Goal: Task Accomplishment & Management: Manage account settings

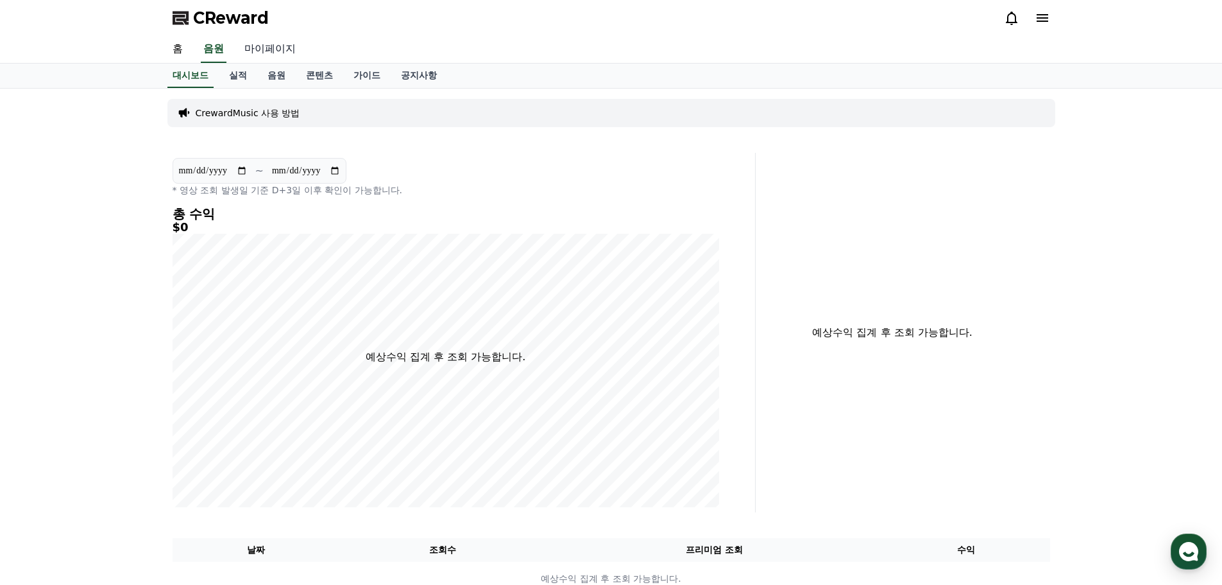
click at [277, 50] on link "마이페이지" at bounding box center [270, 49] width 72 height 27
select select "**********"
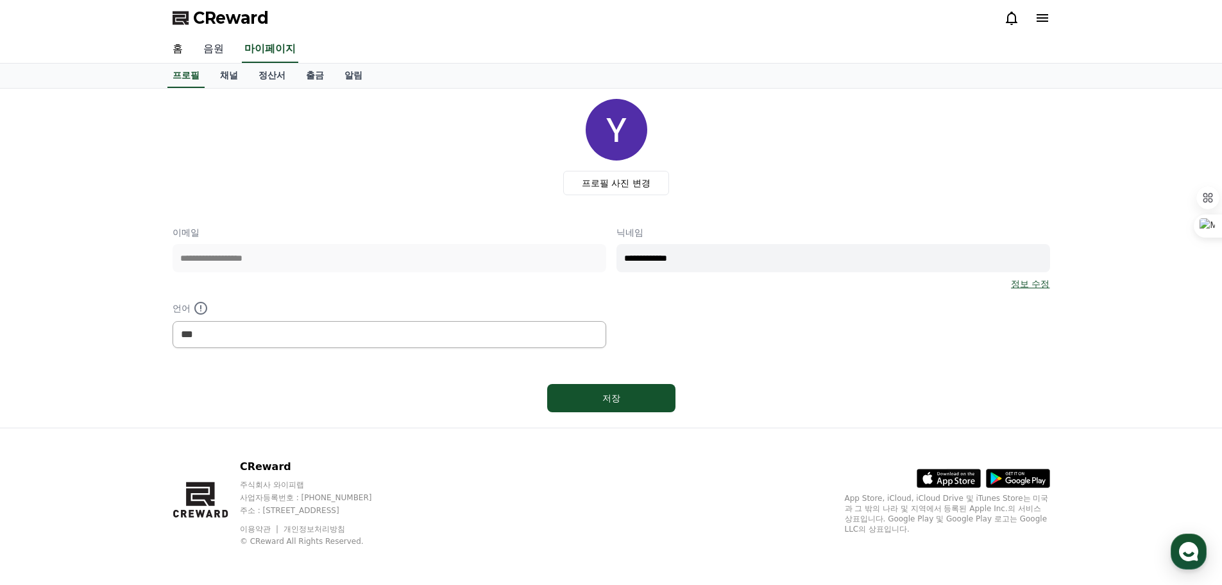
click at [219, 54] on link "음원" at bounding box center [213, 49] width 41 height 27
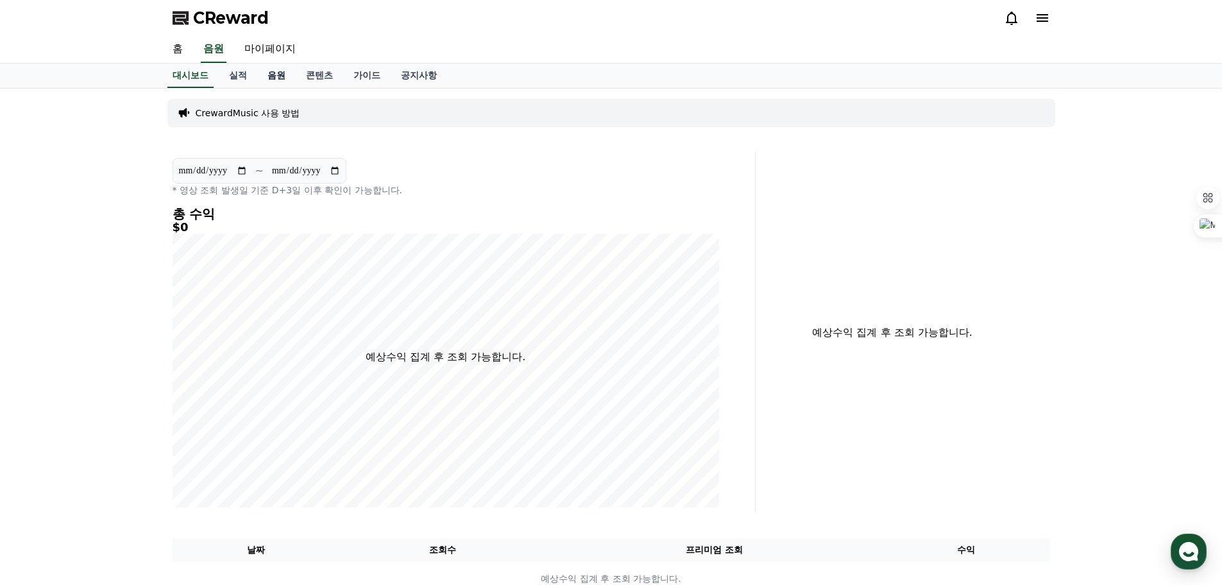
click at [273, 76] on link "음원" at bounding box center [276, 76] width 38 height 24
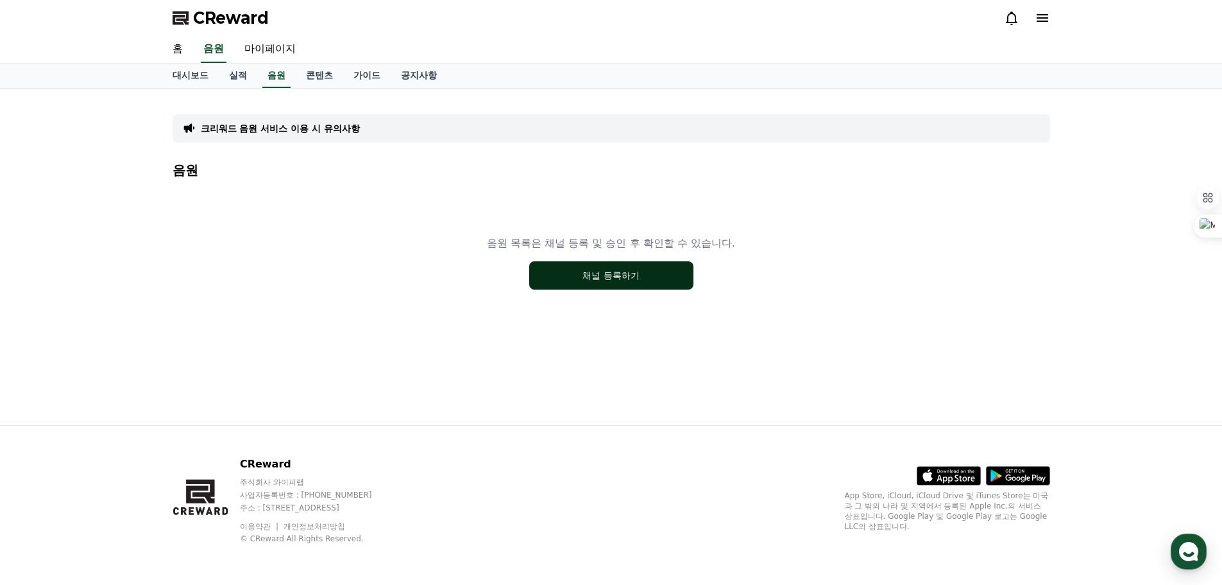
click at [629, 278] on button "채널 등록하기" at bounding box center [611, 275] width 164 height 28
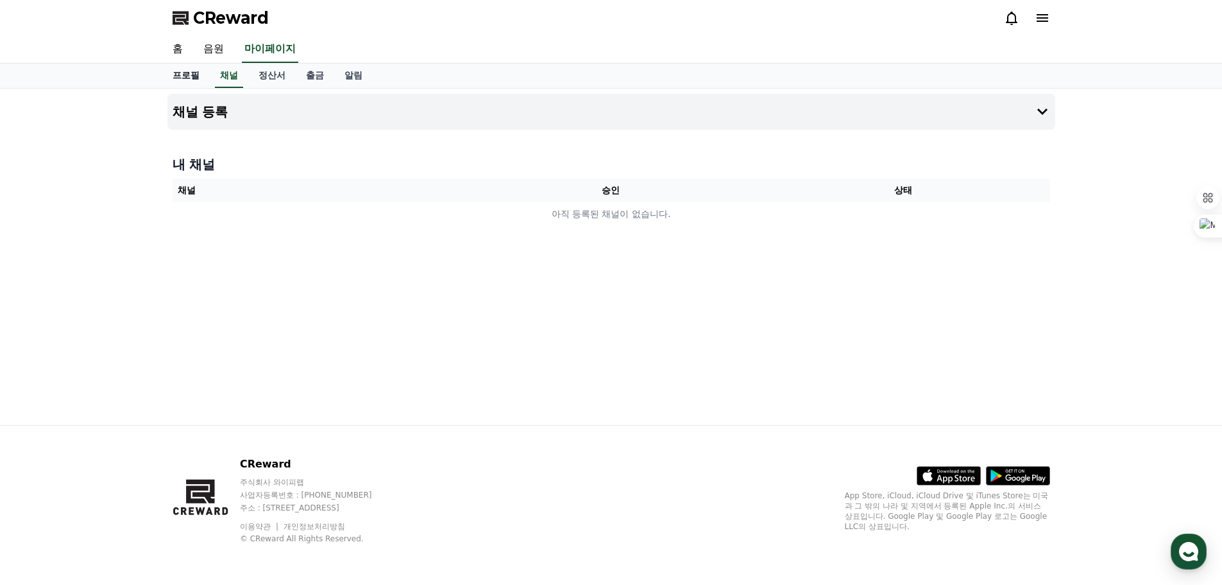
click at [183, 77] on link "프로필" at bounding box center [185, 76] width 47 height 24
select select "**********"
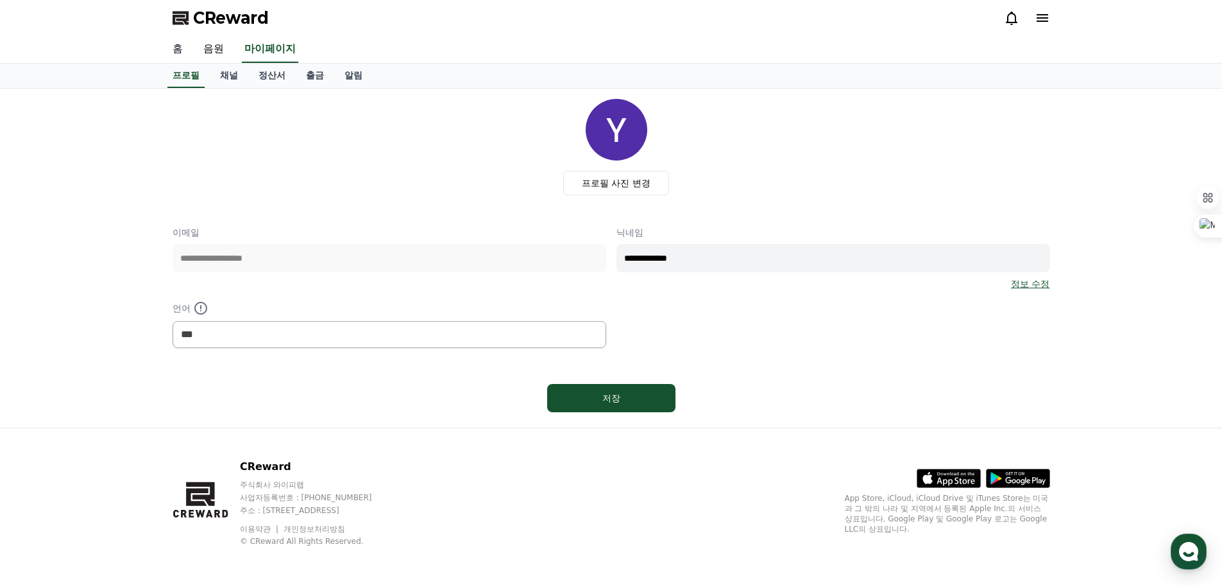
click at [173, 47] on link "홈" at bounding box center [177, 49] width 31 height 27
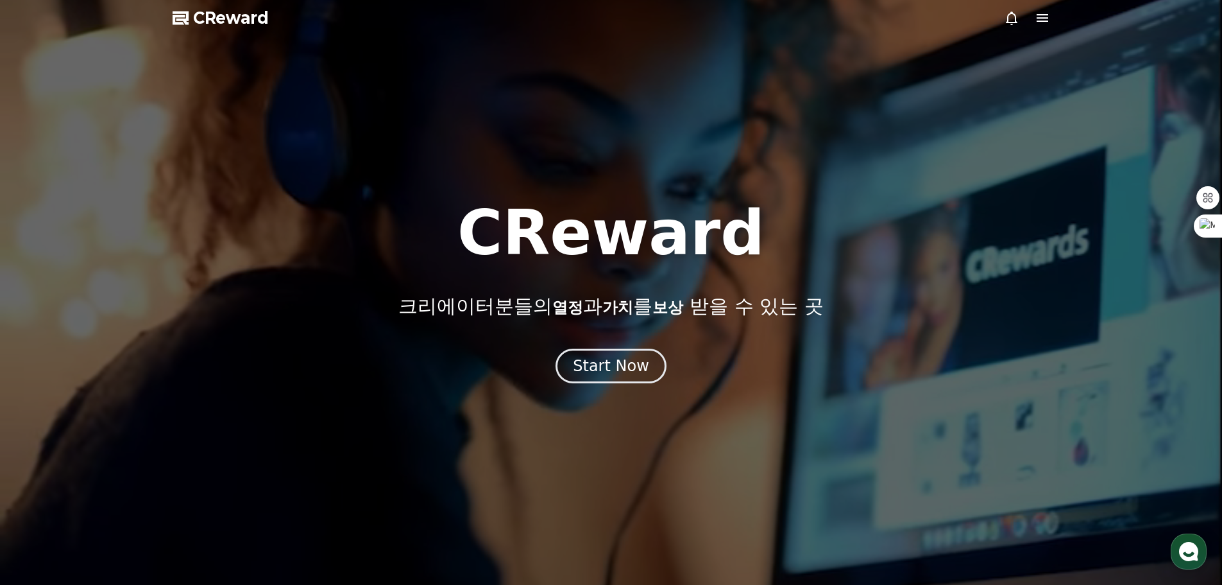
click at [1039, 21] on icon at bounding box center [1043, 18] width 12 height 8
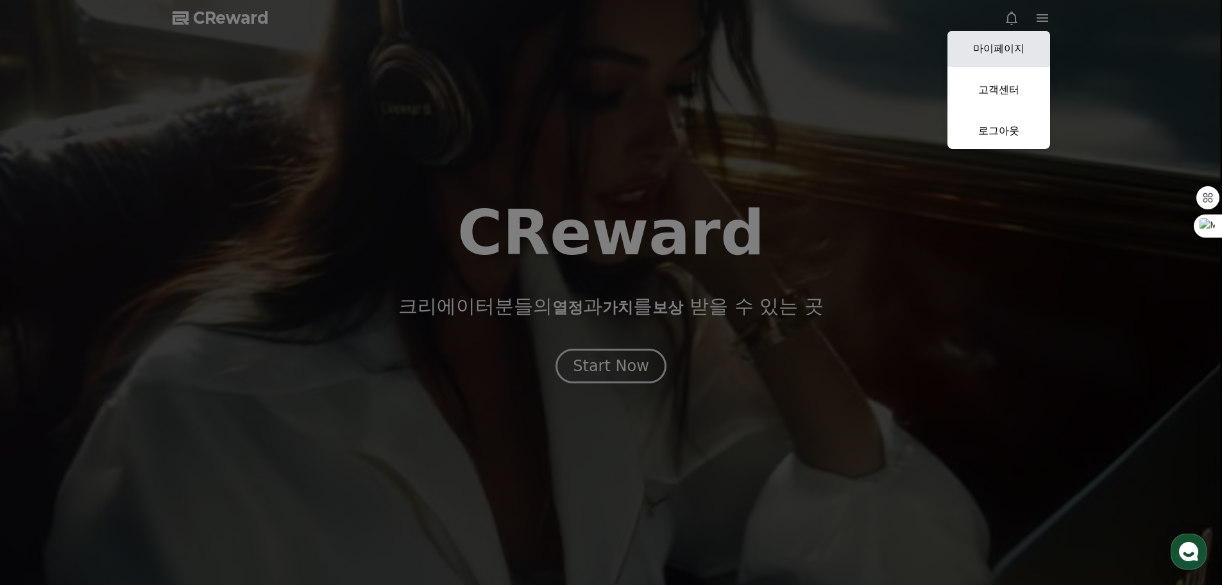
click at [995, 56] on link "마이페이지" at bounding box center [999, 49] width 103 height 36
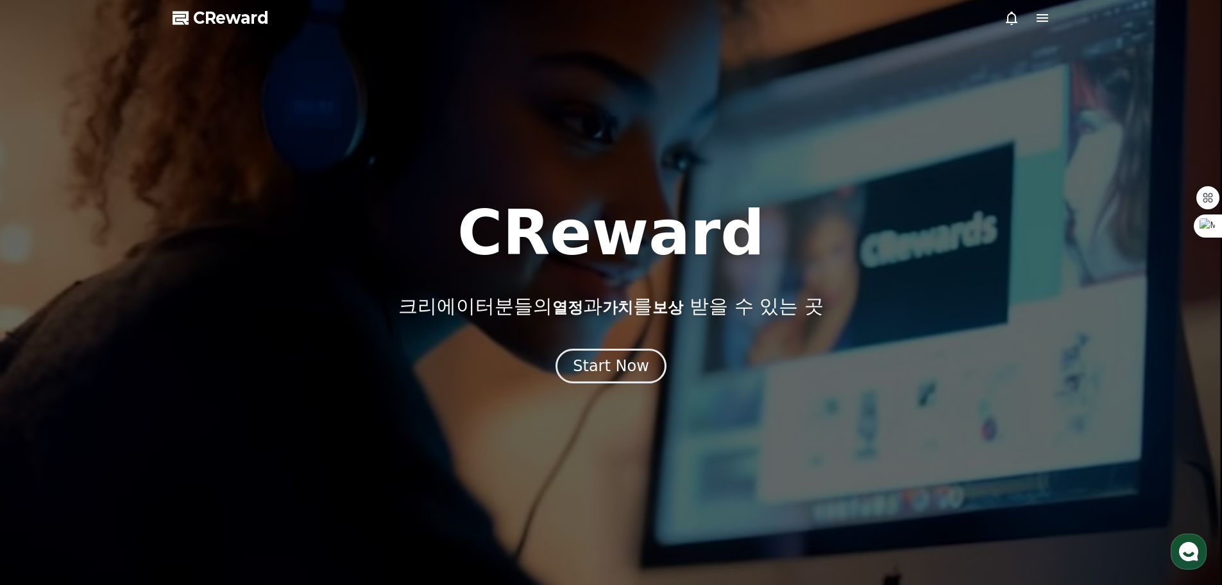
select select "**********"
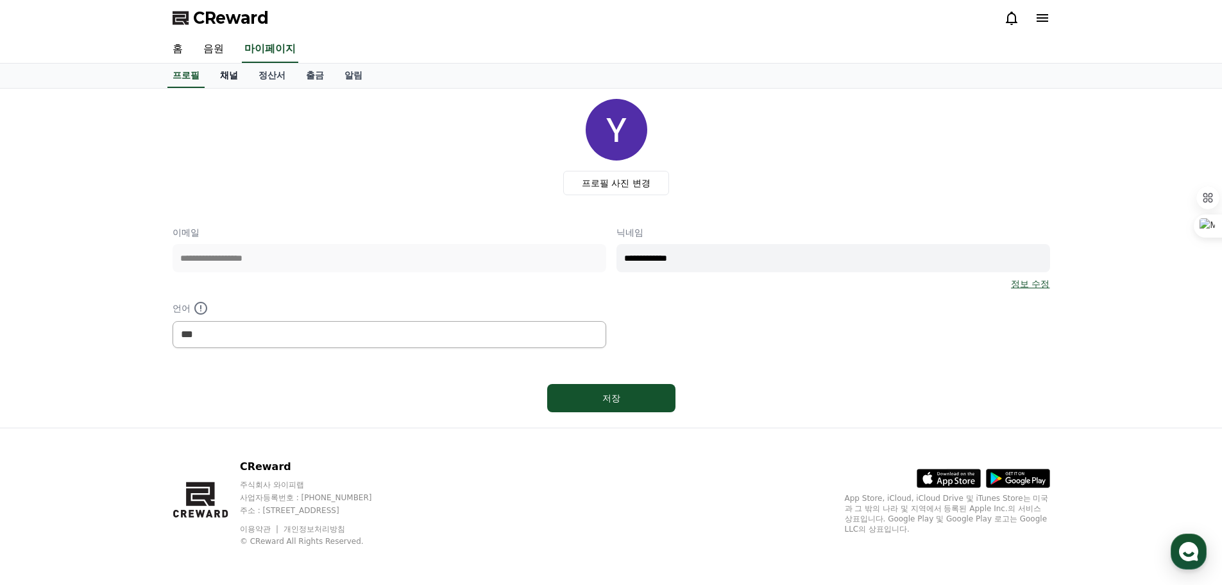
click at [230, 77] on link "채널" at bounding box center [229, 76] width 38 height 24
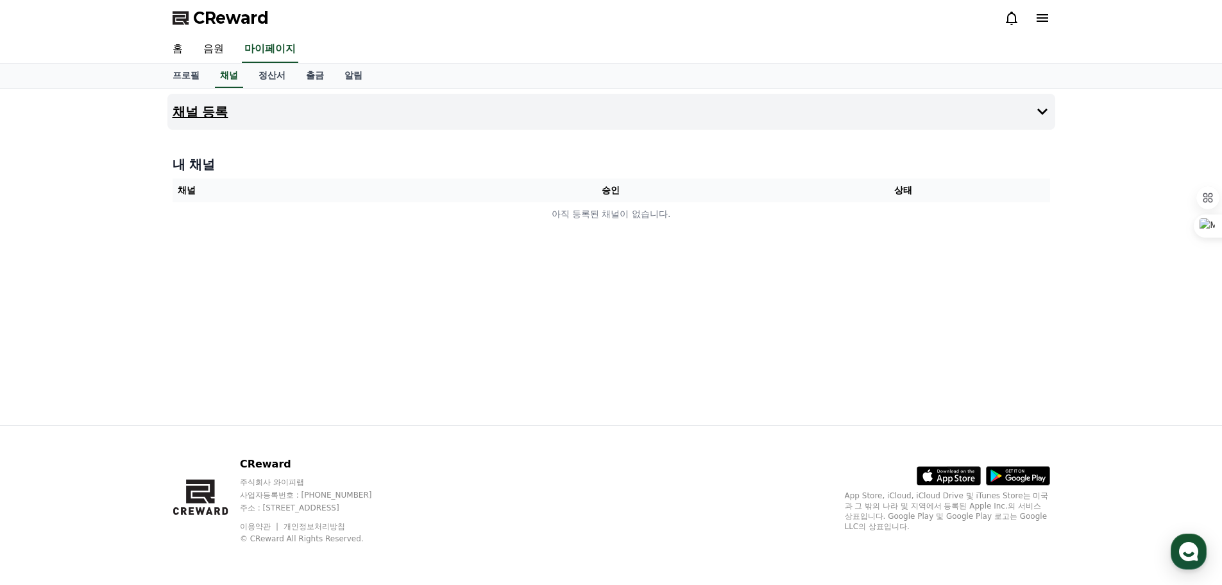
click at [207, 116] on h4 "채널 등록" at bounding box center [201, 112] width 56 height 14
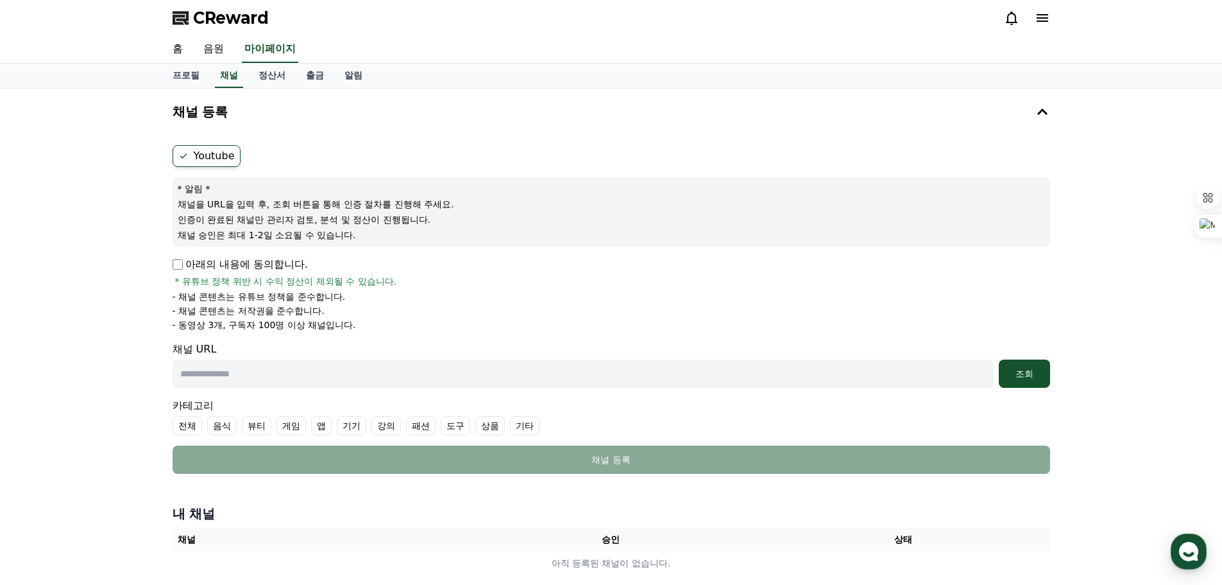
scroll to position [64, 0]
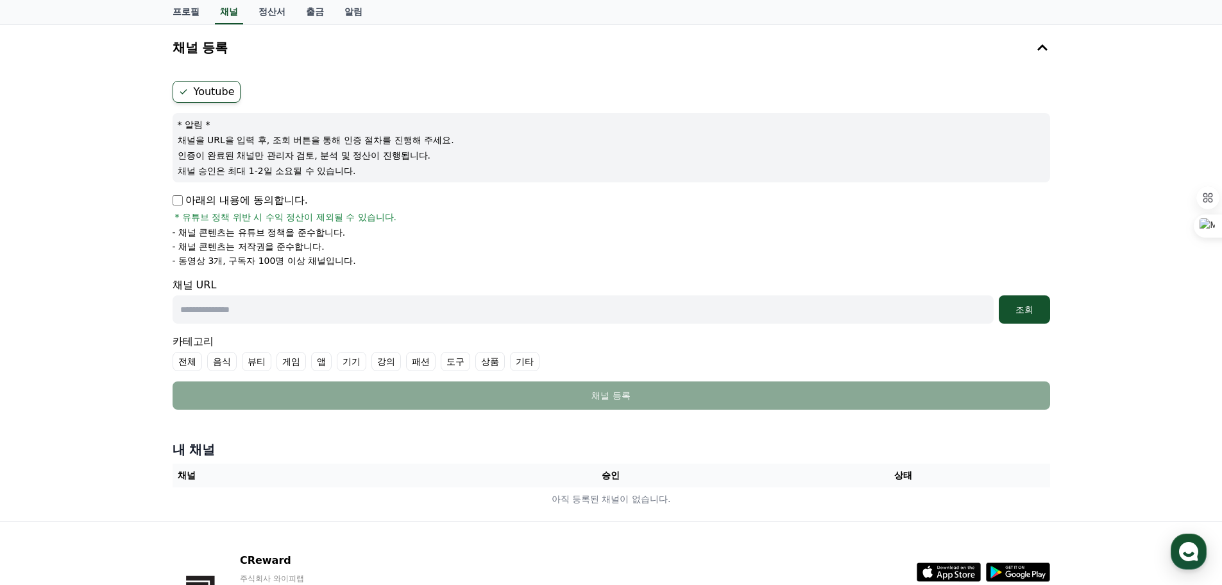
click at [268, 316] on input "text" at bounding box center [583, 309] width 821 height 28
paste input "**********"
type input "**********"
click at [1008, 308] on div "조회" at bounding box center [1024, 309] width 41 height 13
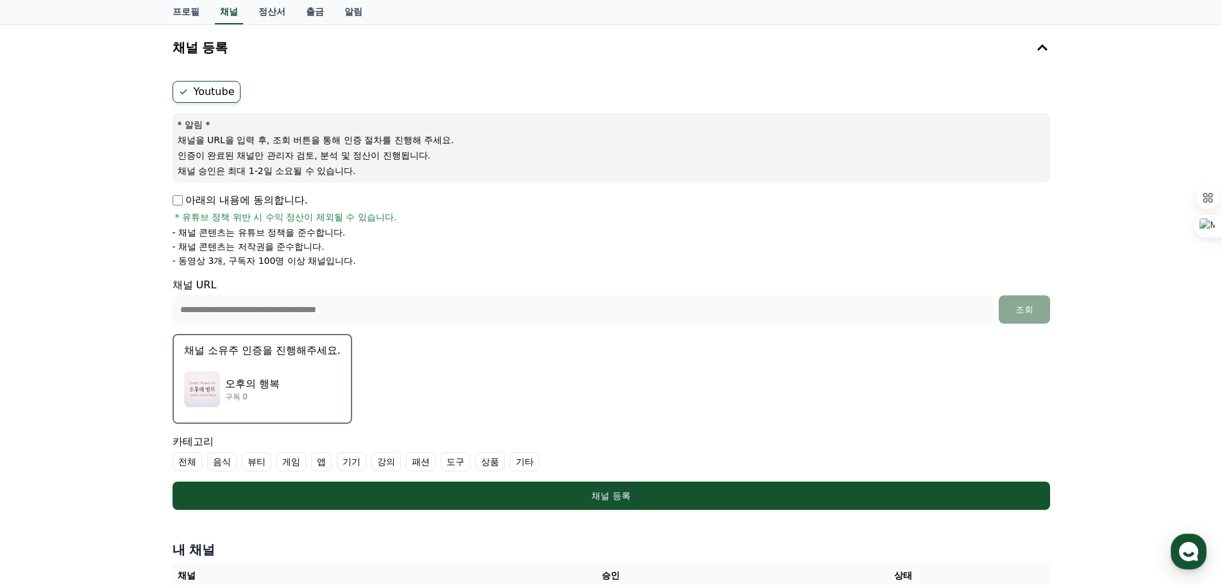
click at [206, 388] on img "button" at bounding box center [202, 389] width 36 height 36
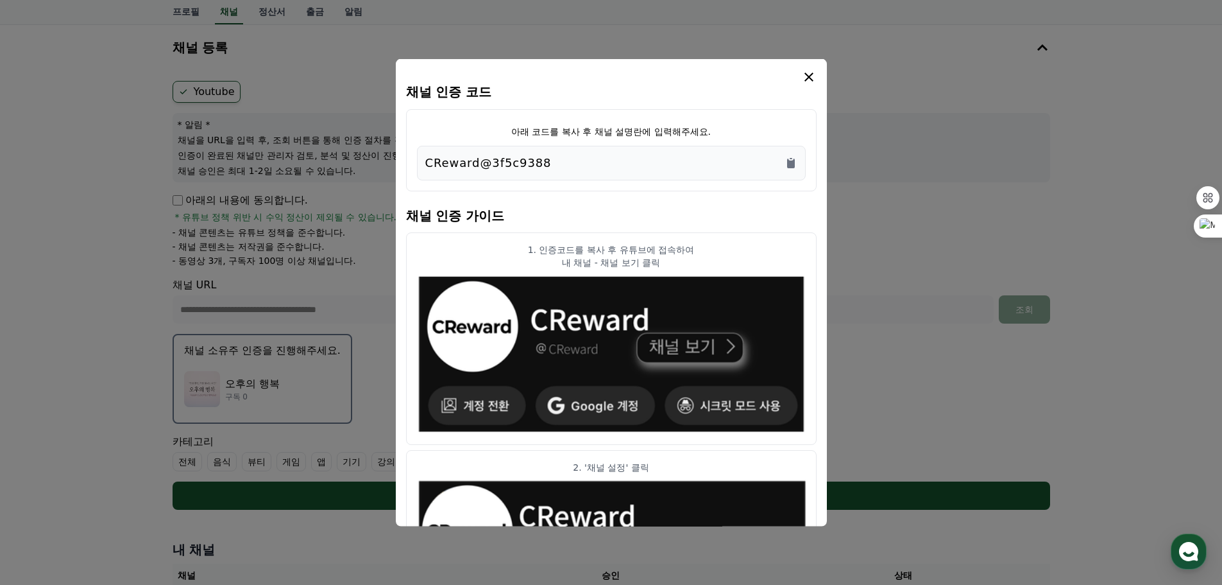
drag, startPoint x: 552, startPoint y: 162, endPoint x: 400, endPoint y: 169, distance: 152.8
click at [400, 169] on div "채널 인증 코드 아래 코드를 복사 후 채널 설명란에 입력해주세요. CReward@3f5c9388 채널 인증 가이드 1. 인증코드를 복사 후 유…" at bounding box center [611, 292] width 431 height 468
copy p "CReward@3f5c9388"
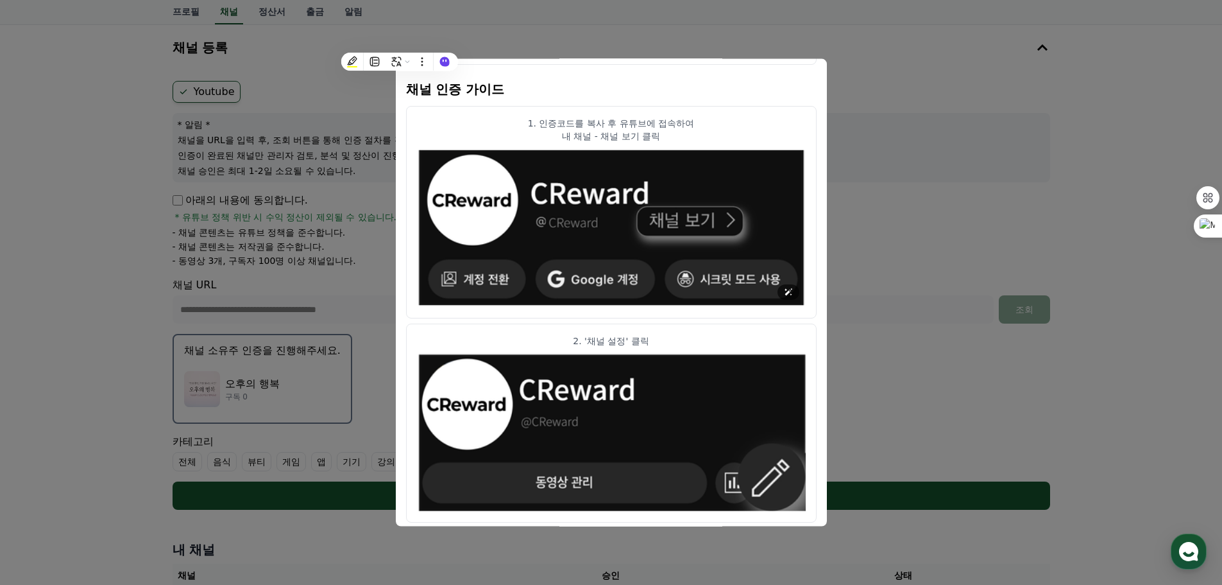
scroll to position [0, 0]
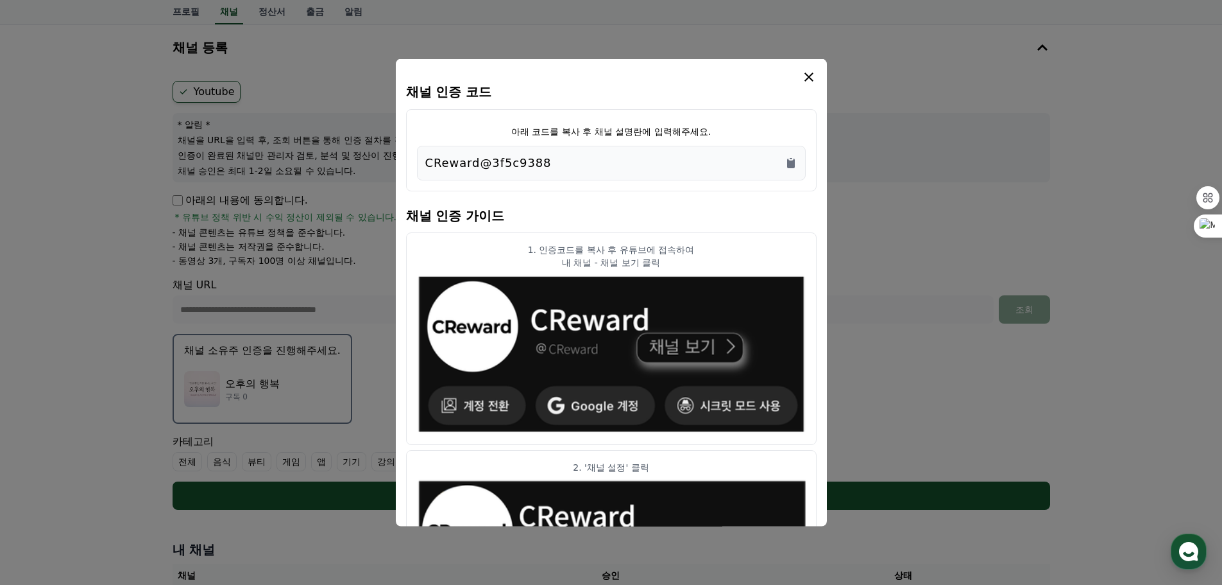
click at [810, 76] on icon "modal" at bounding box center [808, 76] width 15 height 15
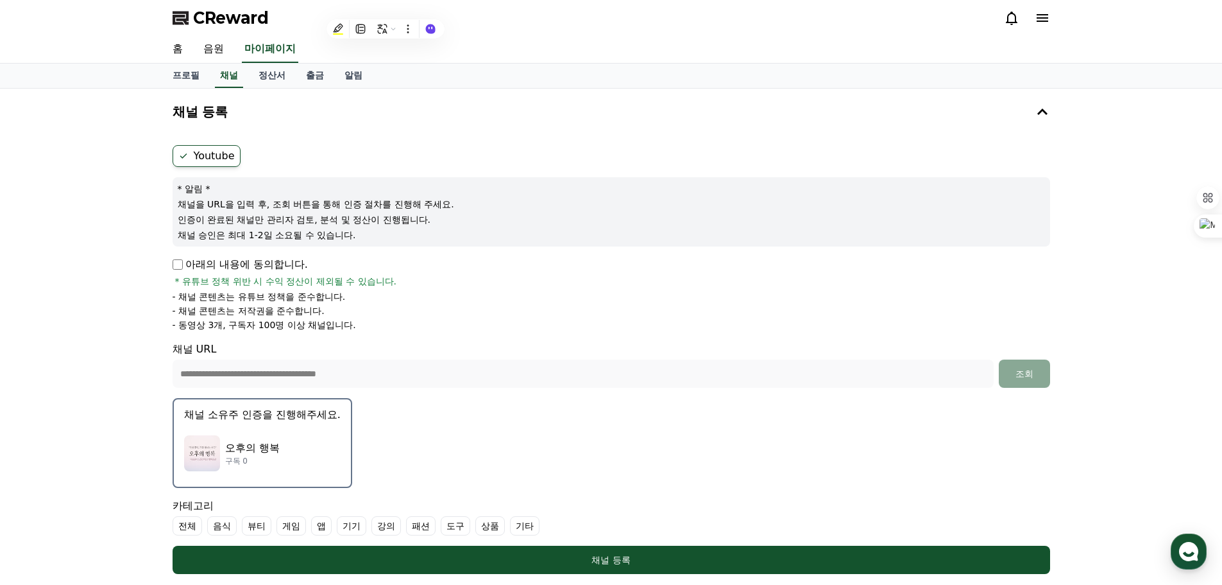
drag, startPoint x: 192, startPoint y: 157, endPoint x: 198, endPoint y: 156, distance: 6.4
click at [192, 157] on label "Youtube" at bounding box center [207, 156] width 68 height 22
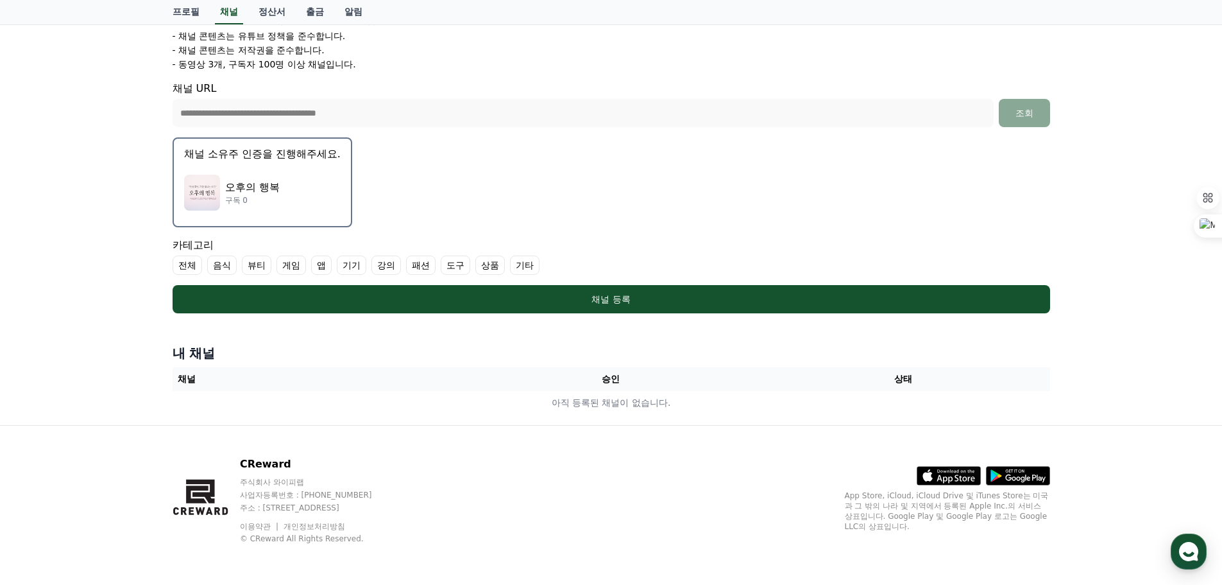
scroll to position [4, 0]
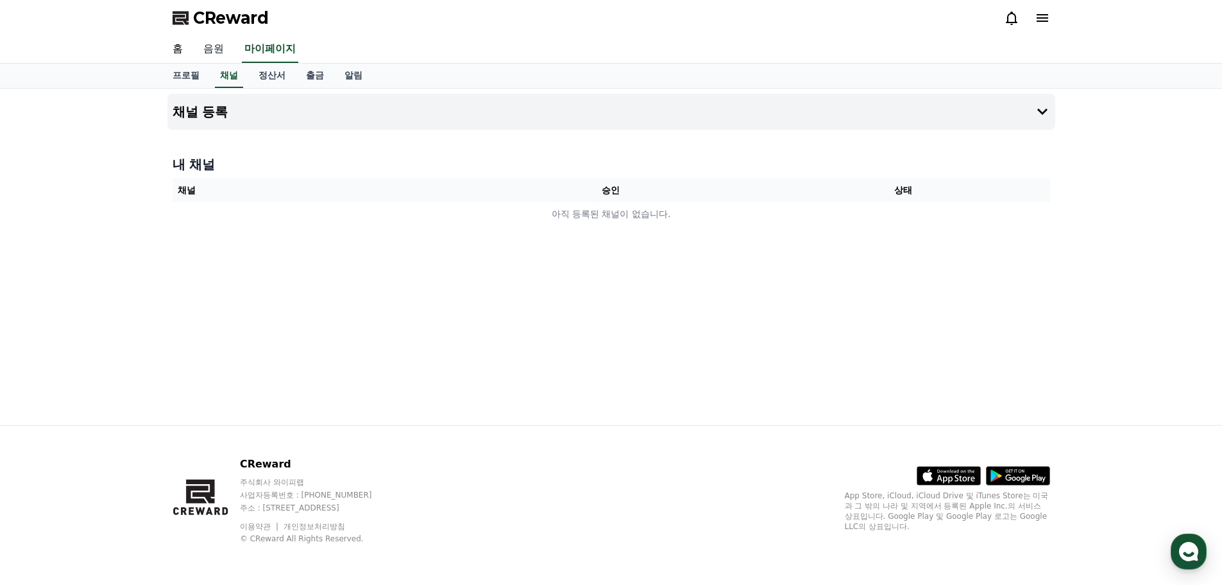
drag, startPoint x: 0, startPoint y: 0, endPoint x: 215, endPoint y: 49, distance: 220.4
click at [215, 49] on link "음원" at bounding box center [213, 49] width 41 height 27
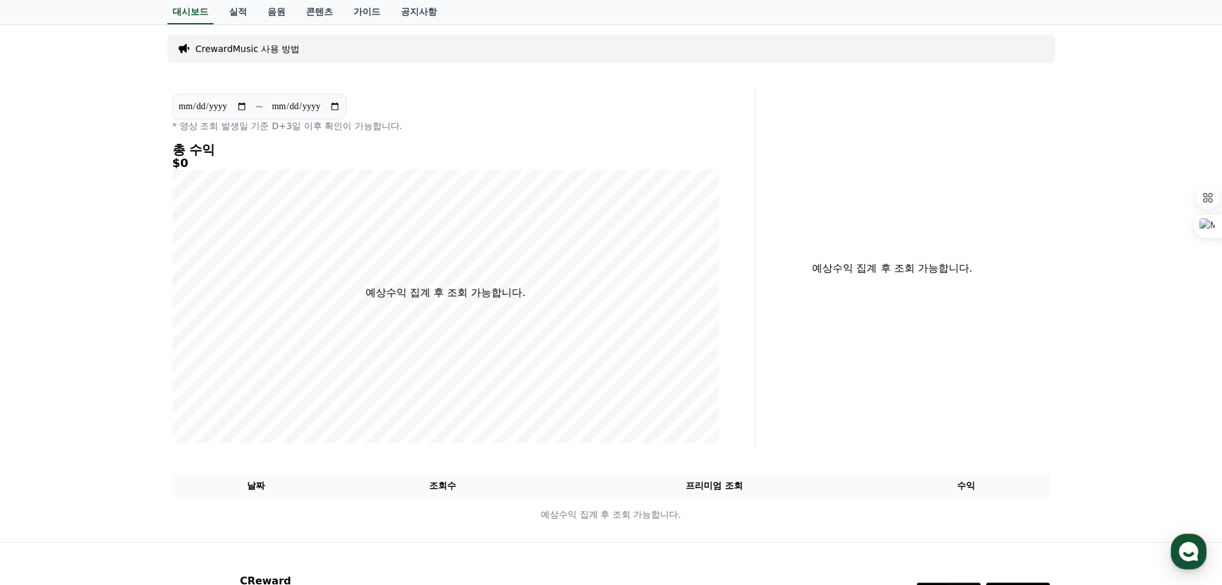
scroll to position [181, 0]
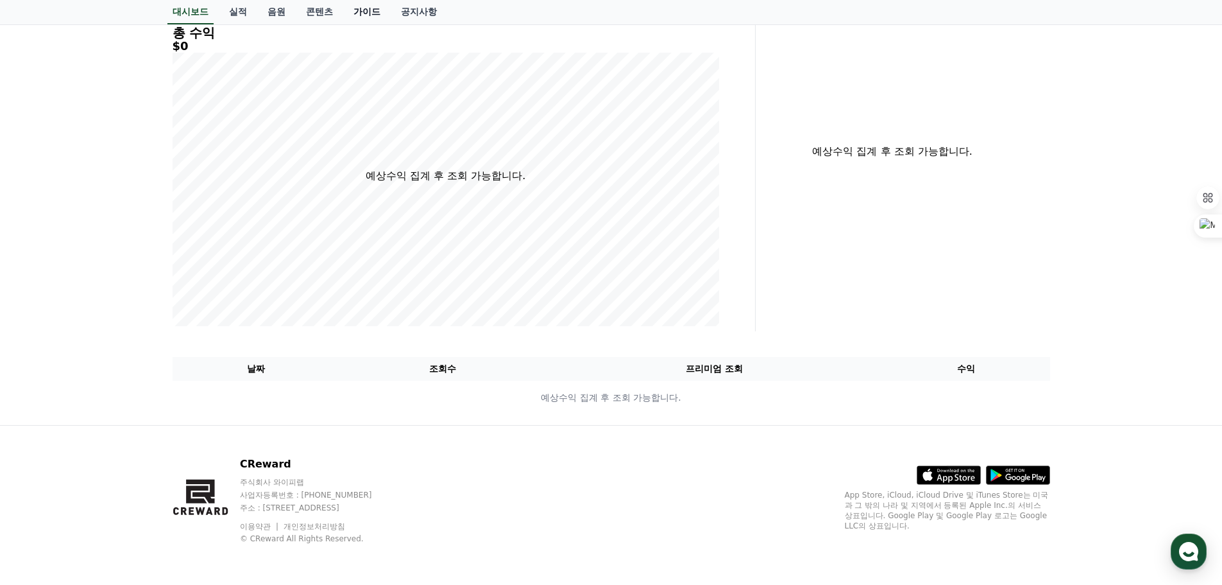
click at [366, 9] on link "가이드" at bounding box center [366, 12] width 47 height 24
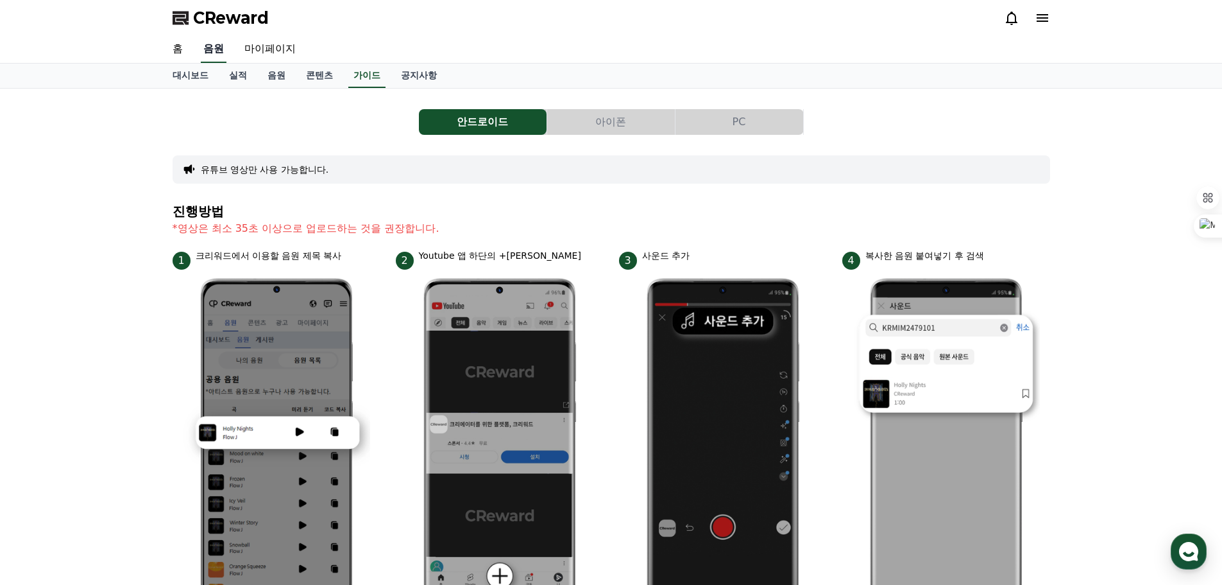
click at [214, 52] on link "음원" at bounding box center [214, 49] width 26 height 27
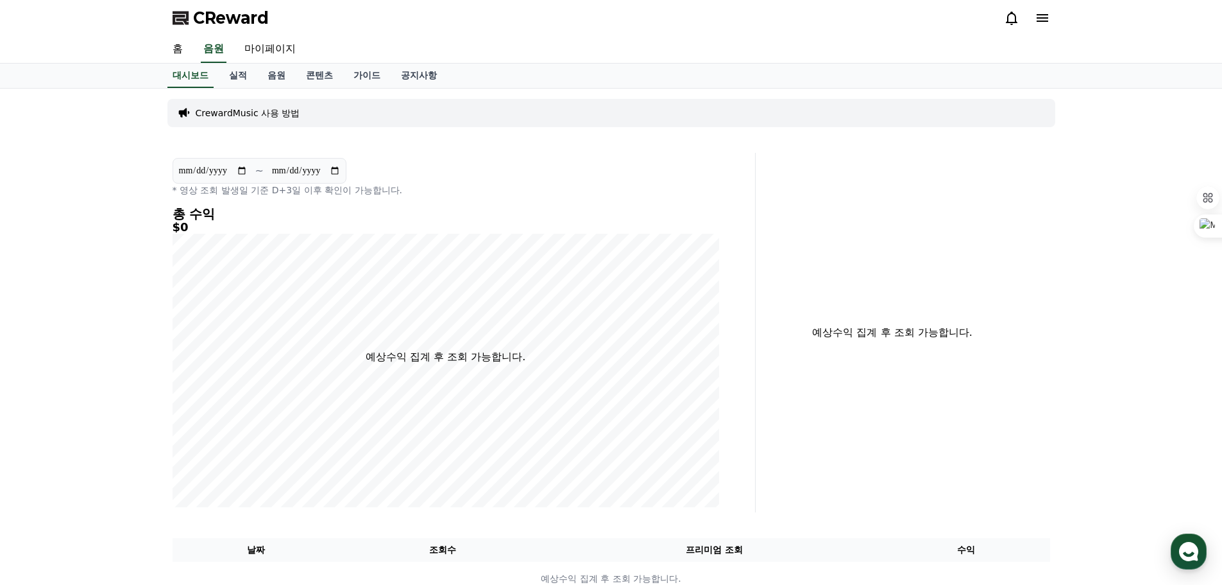
click at [239, 114] on p "CrewardMusic 사용 방법" at bounding box center [248, 113] width 105 height 13
click at [182, 49] on link "홈" at bounding box center [177, 49] width 31 height 27
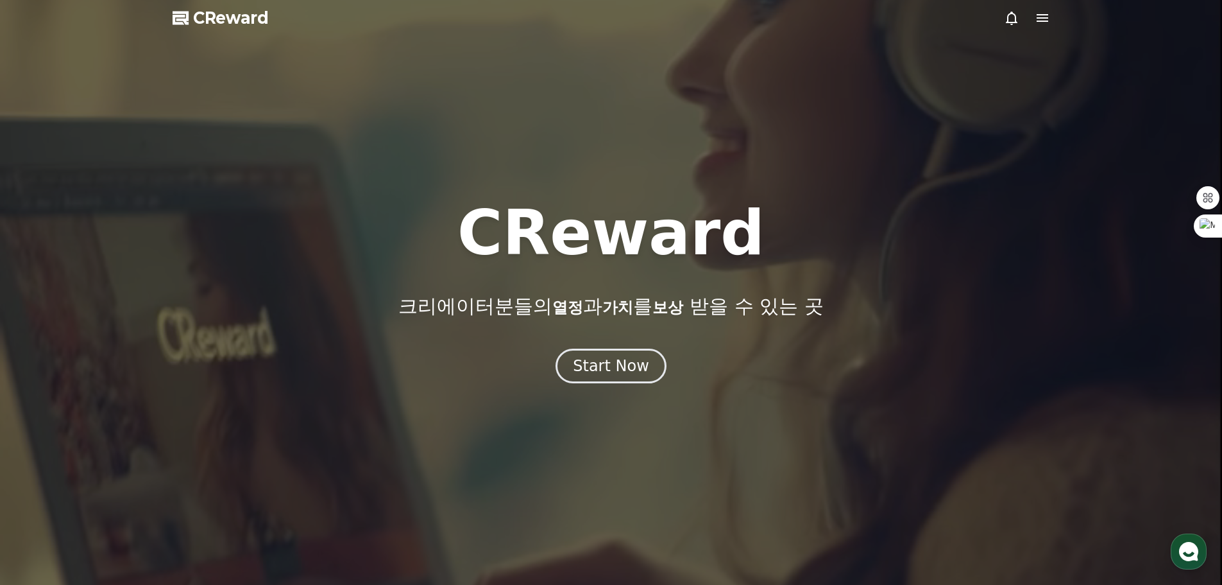
click at [1043, 13] on icon at bounding box center [1042, 17] width 15 height 15
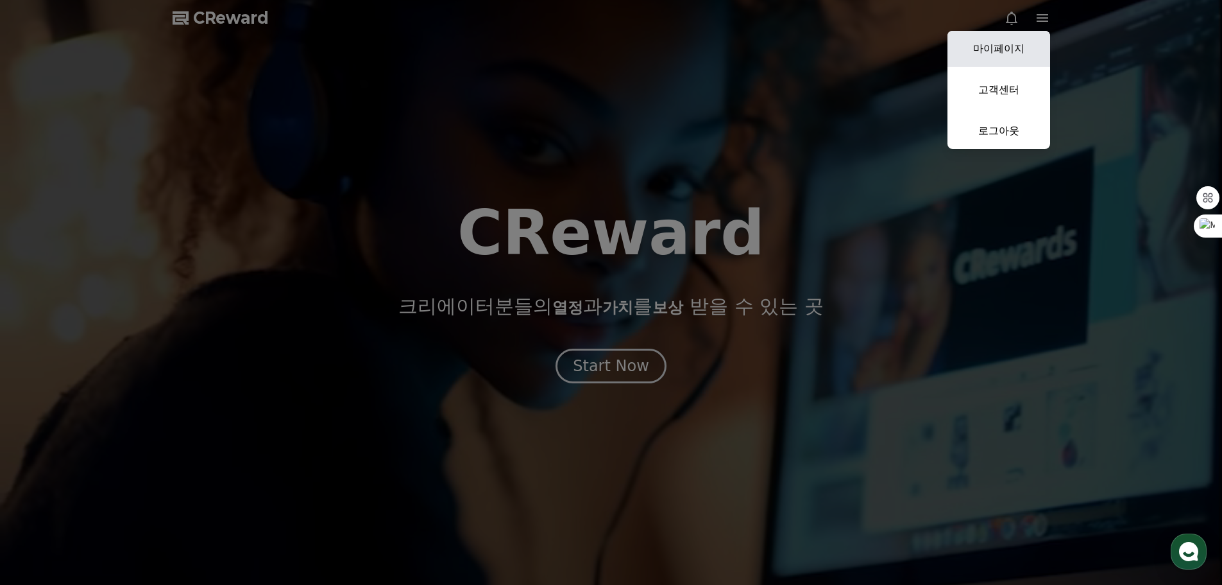
click at [1006, 47] on link "마이페이지" at bounding box center [999, 49] width 103 height 36
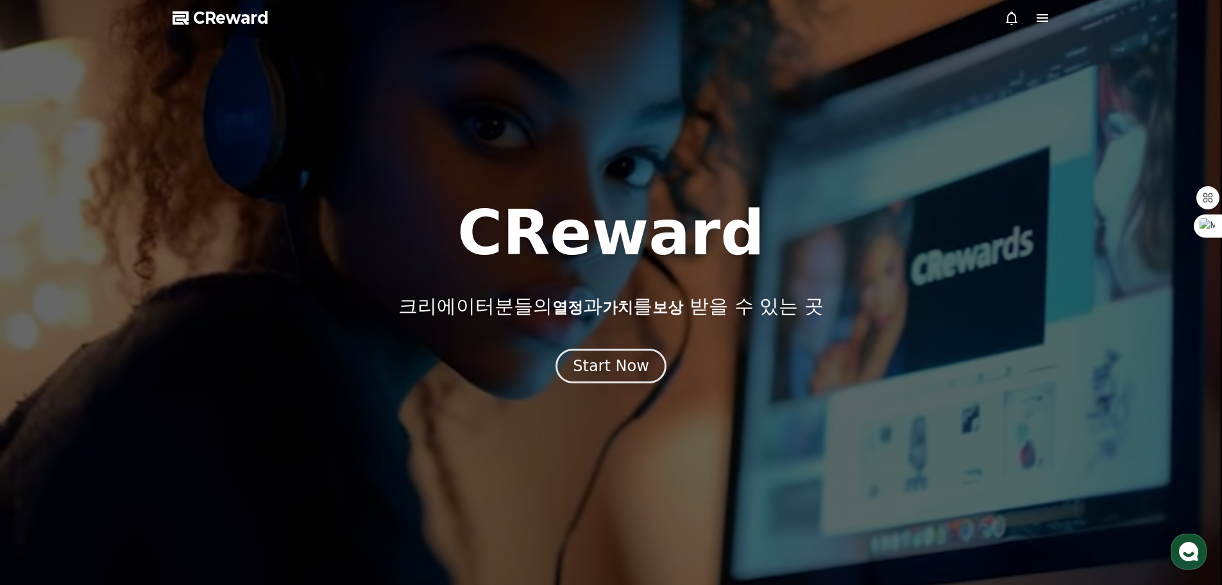
select select "**********"
